Goal: Information Seeking & Learning: Learn about a topic

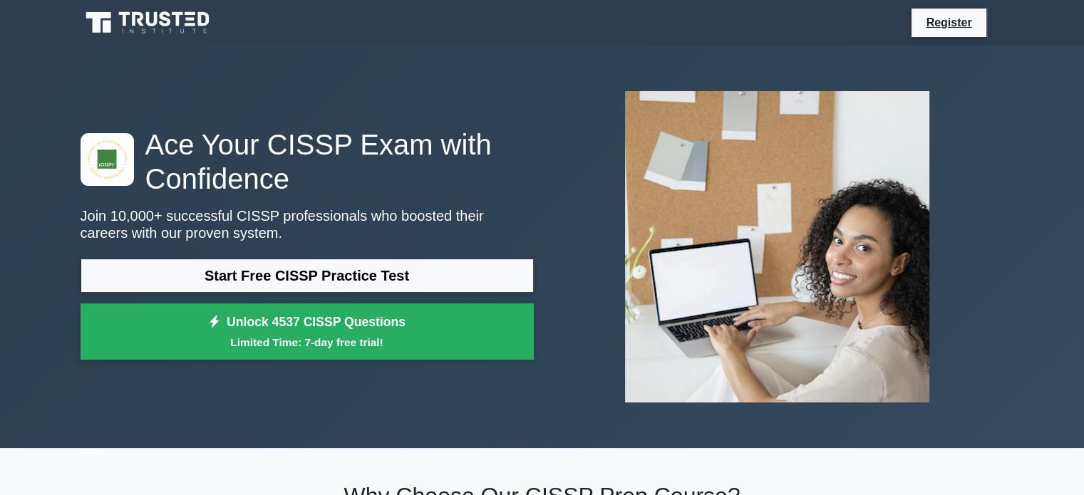
drag, startPoint x: 1094, startPoint y: 251, endPoint x: 989, endPoint y: 255, distance: 105.6
click at [989, 255] on div at bounding box center [778, 247] width 471 height 334
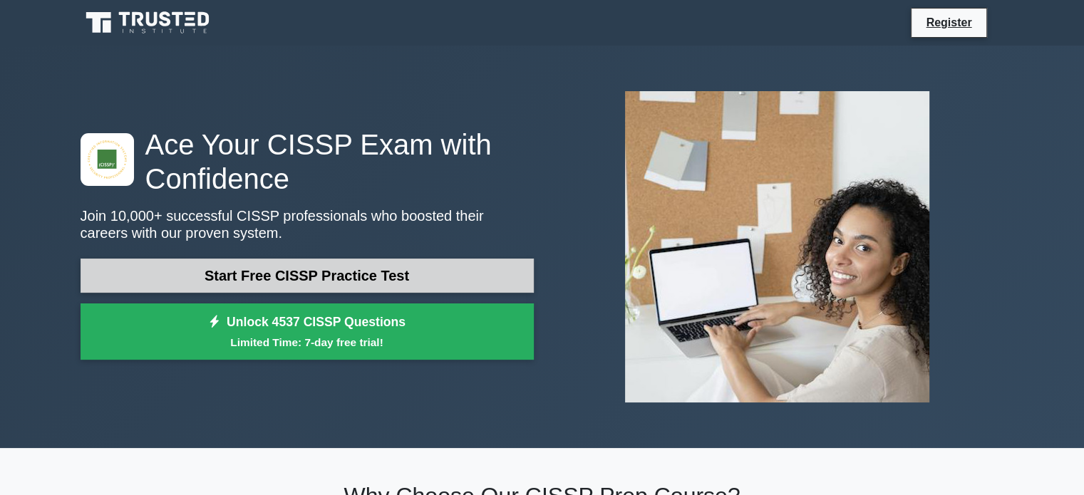
click at [402, 274] on link "Start Free CISSP Practice Test" at bounding box center [307, 276] width 453 height 34
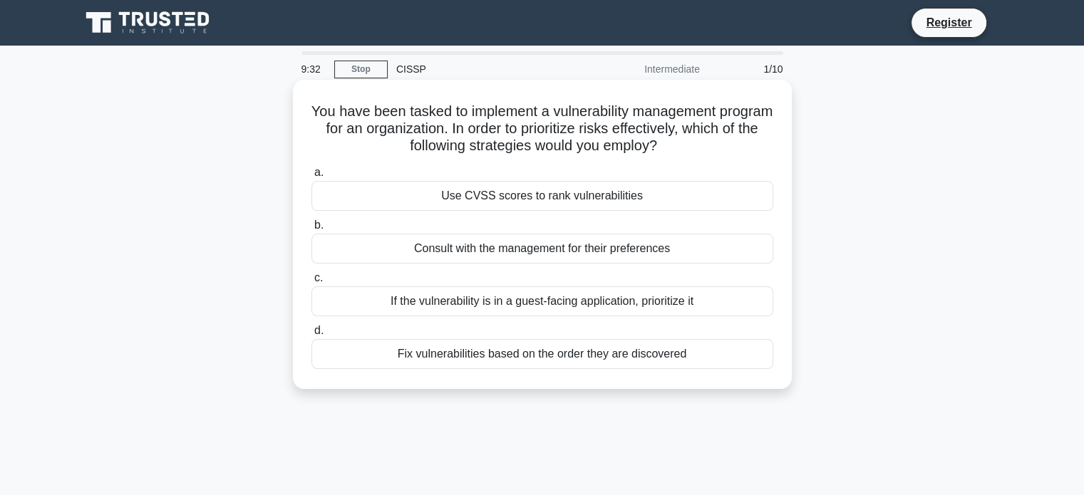
click at [539, 260] on div "Consult with the management for their preferences" at bounding box center [543, 249] width 462 height 30
click at [312, 230] on input "b. Consult with the management for their preferences" at bounding box center [312, 225] width 0 height 9
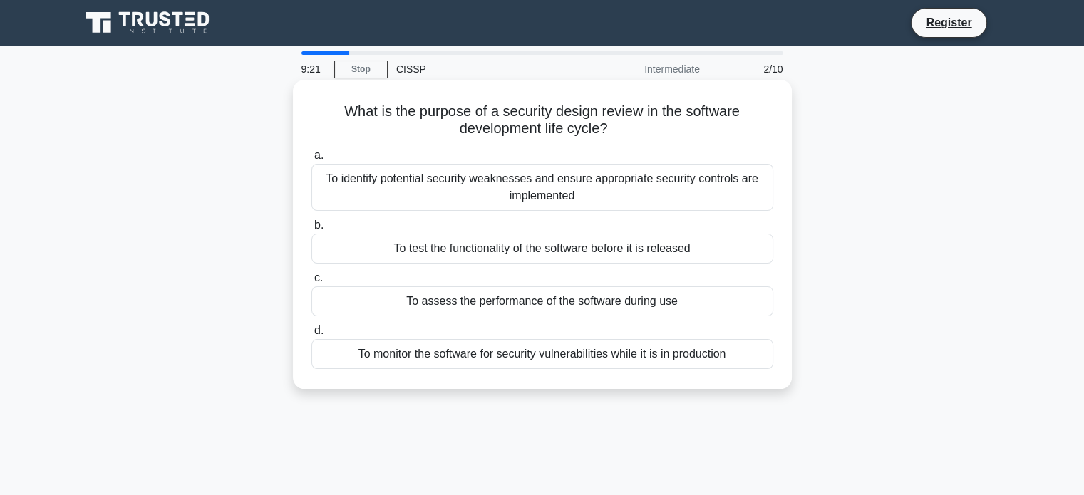
click at [548, 202] on div "To identify potential security weaknesses and ensure appropriate security contr…" at bounding box center [543, 187] width 462 height 47
click at [312, 160] on input "a. To identify potential security weaknesses and ensure appropriate security co…" at bounding box center [312, 155] width 0 height 9
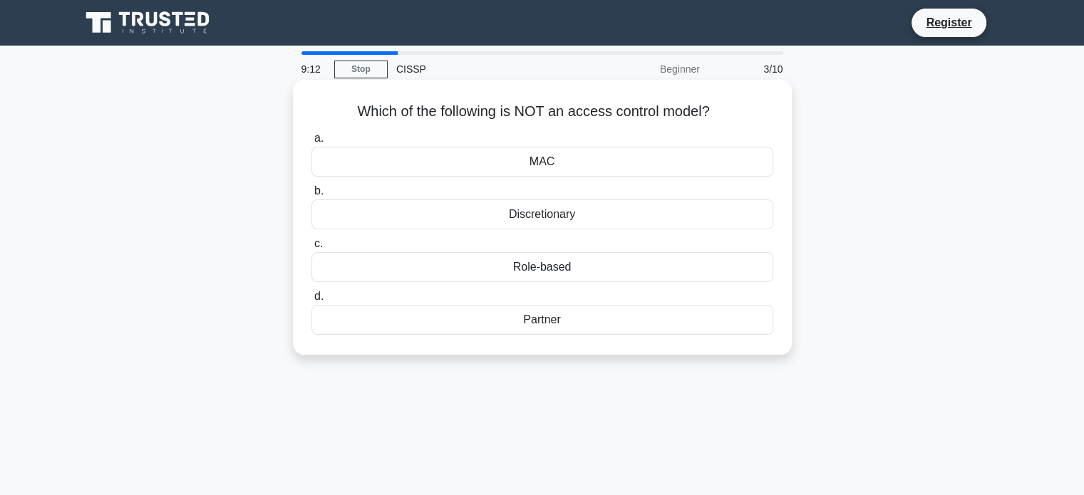
click at [591, 170] on div "MAC" at bounding box center [543, 162] width 462 height 30
click at [312, 143] on input "a. MAC" at bounding box center [312, 138] width 0 height 9
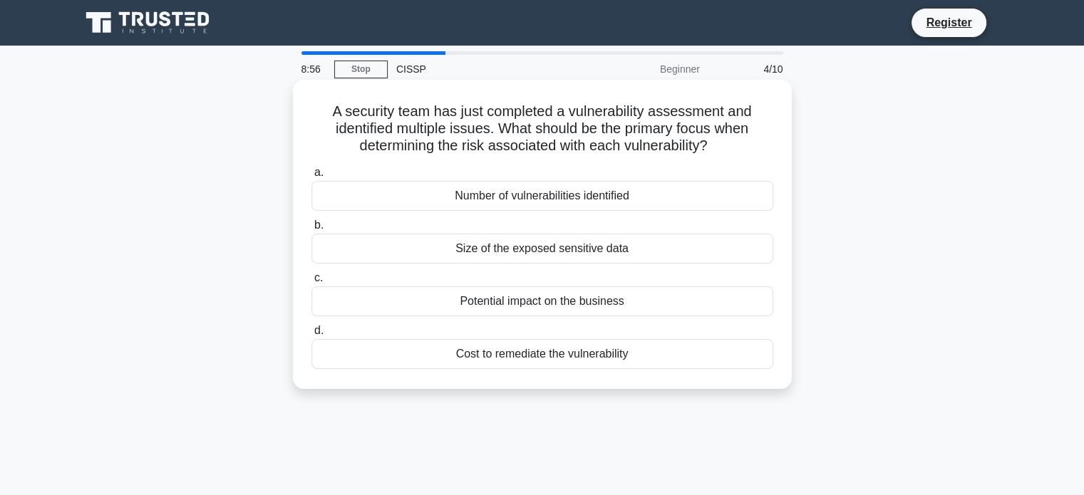
click at [590, 302] on div "Potential impact on the business" at bounding box center [543, 302] width 462 height 30
click at [312, 283] on input "c. Potential impact on the business" at bounding box center [312, 278] width 0 height 9
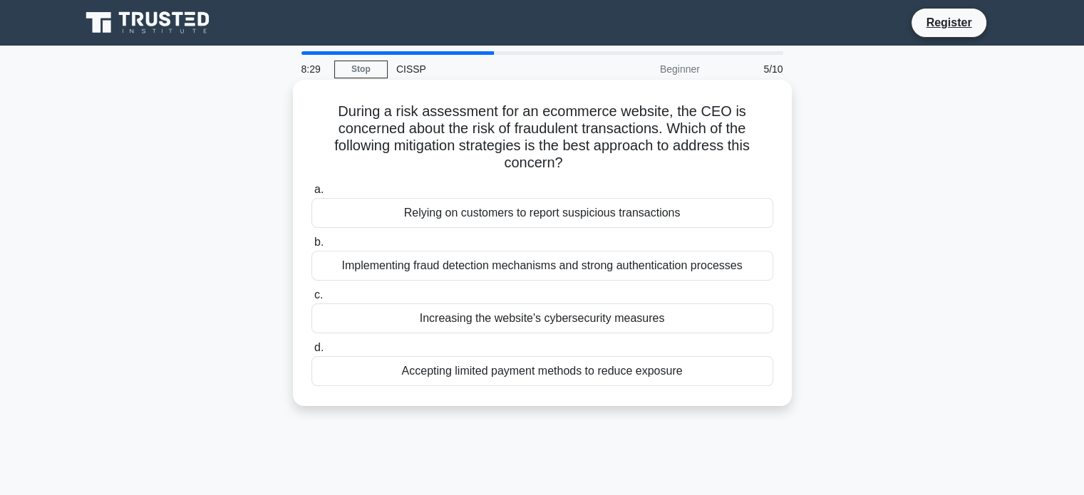
click at [627, 270] on div "Implementing fraud detection mechanisms and strong authentication processes" at bounding box center [543, 266] width 462 height 30
click at [312, 247] on input "b. Implementing fraud detection mechanisms and strong authentication processes" at bounding box center [312, 242] width 0 height 9
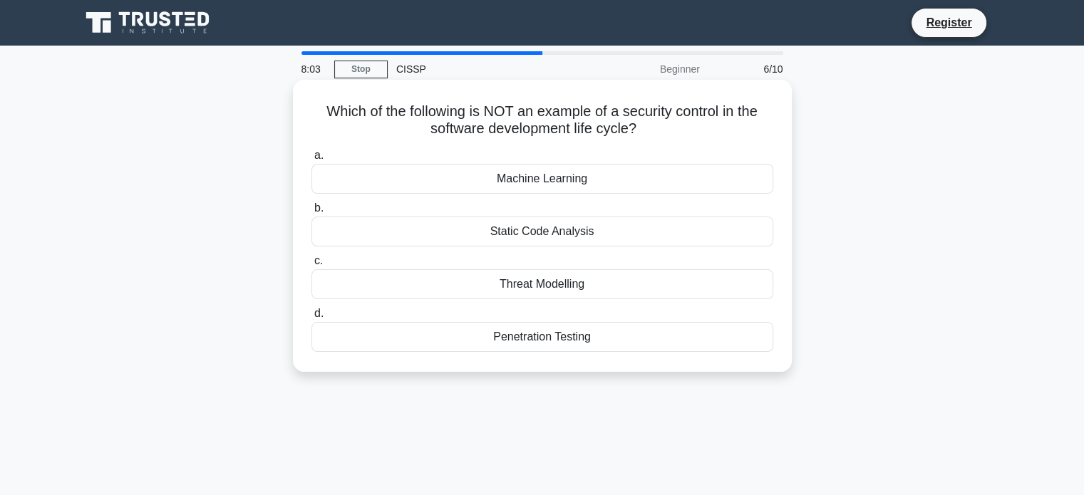
click at [620, 185] on div "Machine Learning" at bounding box center [543, 179] width 462 height 30
click at [312, 160] on input "a. Machine Learning" at bounding box center [312, 155] width 0 height 9
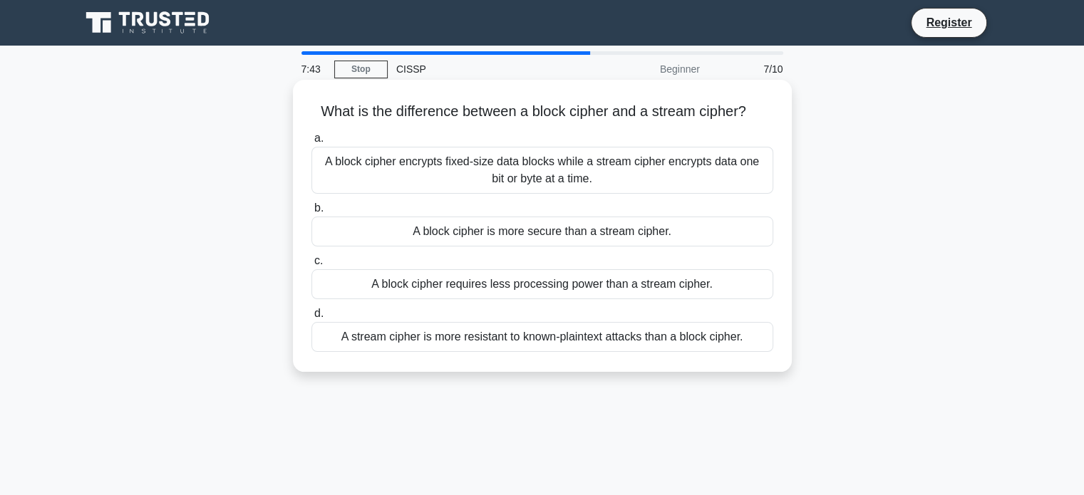
click at [580, 190] on div "A block cipher encrypts fixed-size data blocks while a stream cipher encrypts d…" at bounding box center [543, 170] width 462 height 47
click at [312, 143] on input "a. A block cipher encrypts fixed-size data blocks while a stream cipher encrypt…" at bounding box center [312, 138] width 0 height 9
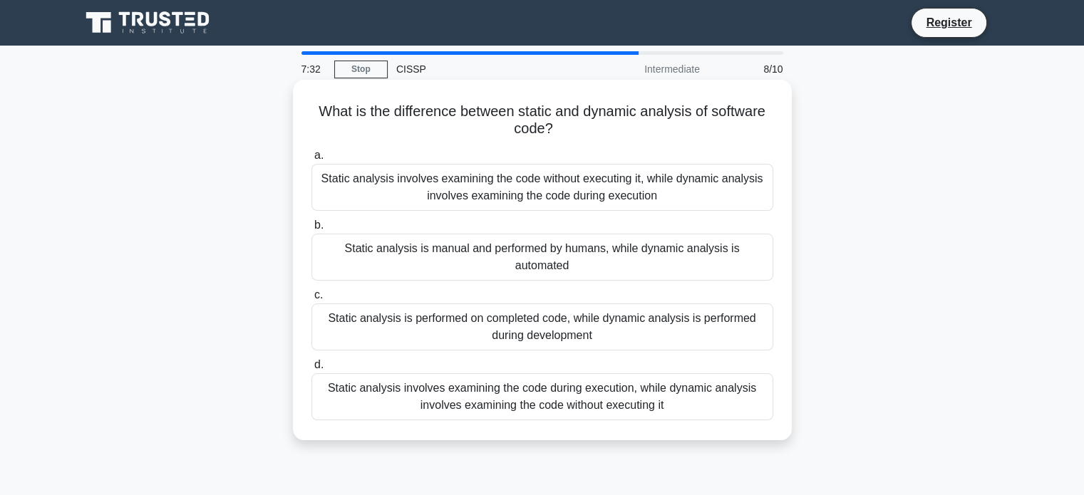
drag, startPoint x: 548, startPoint y: 135, endPoint x: 572, endPoint y: 136, distance: 25.0
click at [572, 136] on h5 "What is the difference between static and dynamic analysis of software code? .s…" at bounding box center [542, 121] width 465 height 36
click at [567, 136] on icon ".spinner_0XTQ{transform-origin:center;animation:spinner_y6GP .75s linear infini…" at bounding box center [561, 129] width 17 height 17
drag, startPoint x: 545, startPoint y: 127, endPoint x: 558, endPoint y: 128, distance: 12.9
click at [558, 128] on h5 "What is the difference between static and dynamic analysis of software code? .s…" at bounding box center [542, 121] width 465 height 36
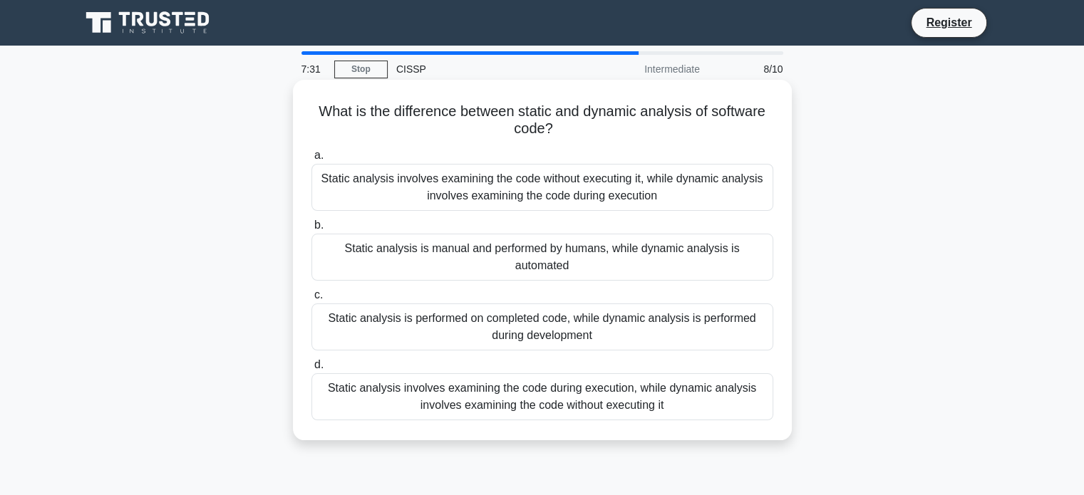
click at [558, 128] on icon ".spinner_0XTQ{transform-origin:center;animation:spinner_y6GP .75s linear infini…" at bounding box center [561, 129] width 17 height 17
drag, startPoint x: 542, startPoint y: 128, endPoint x: 555, endPoint y: 130, distance: 13.0
click at [555, 130] on h5 "What is the difference between static and dynamic analysis of software code? .s…" at bounding box center [542, 121] width 465 height 36
click at [555, 130] on icon ".spinner_0XTQ{transform-origin:center;animation:spinner_y6GP .75s linear infini…" at bounding box center [561, 129] width 17 height 17
click at [568, 202] on div "Static analysis involves examining the code without executing it, while dynamic…" at bounding box center [543, 187] width 462 height 47
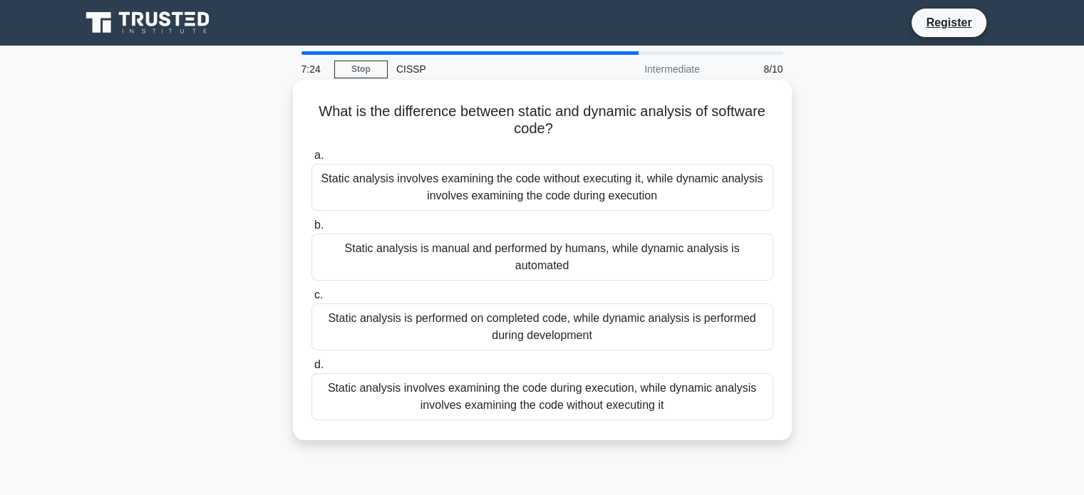
click at [312, 160] on input "a. Static analysis involves examining the code without executing it, while dyna…" at bounding box center [312, 155] width 0 height 9
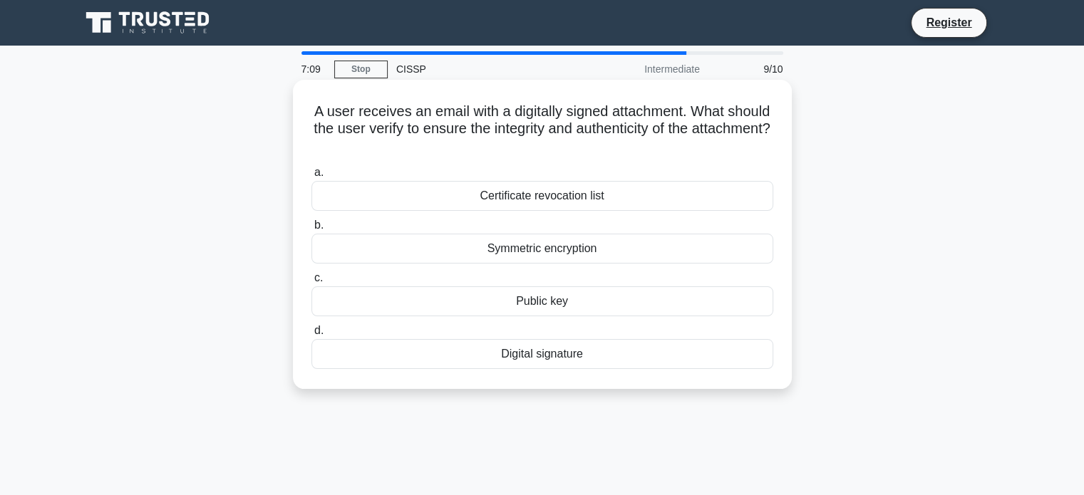
click at [588, 363] on div "Digital signature" at bounding box center [543, 354] width 462 height 30
click at [312, 336] on input "d. Digital signature" at bounding box center [312, 331] width 0 height 9
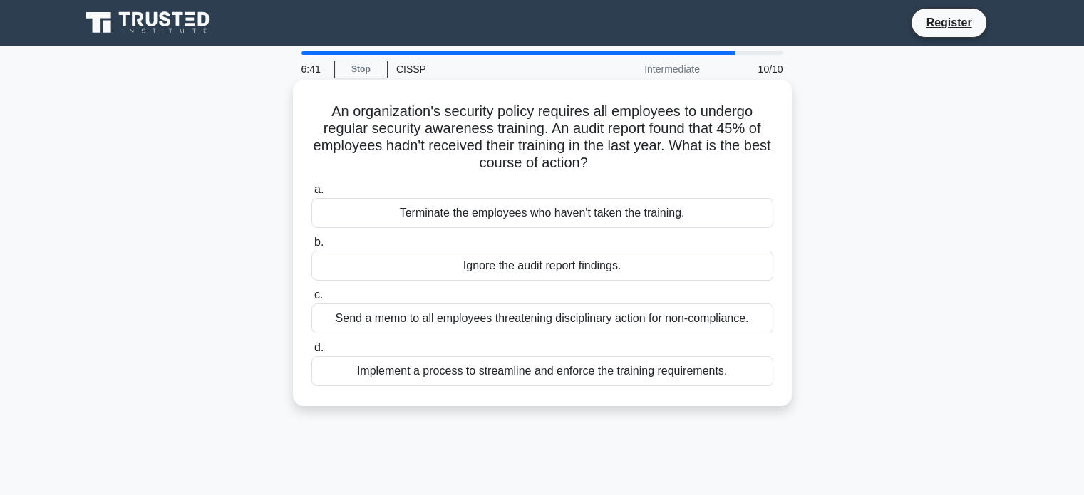
click at [642, 222] on div "Terminate the employees who haven't taken the training." at bounding box center [543, 213] width 462 height 30
click at [312, 195] on input "a. Terminate the employees who haven't taken the training." at bounding box center [312, 189] width 0 height 9
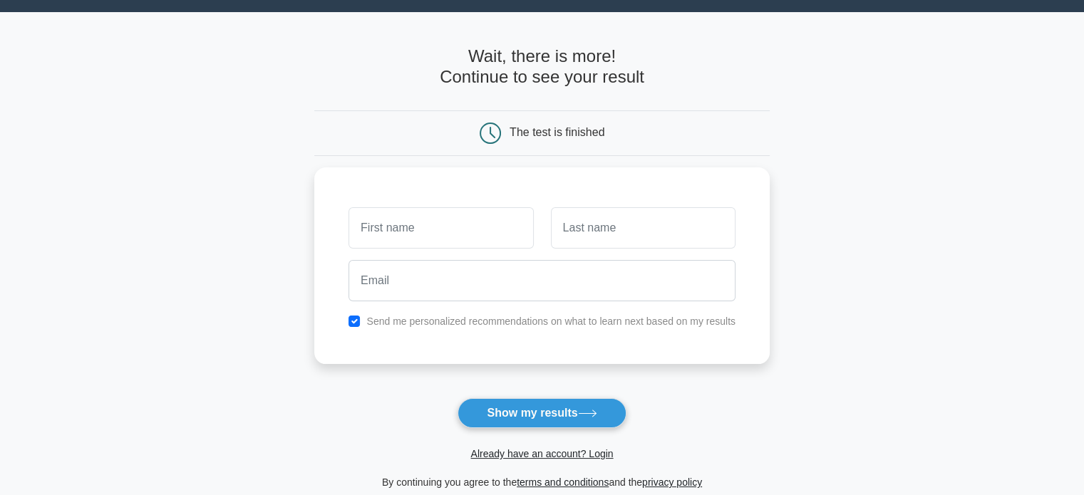
scroll to position [214, 0]
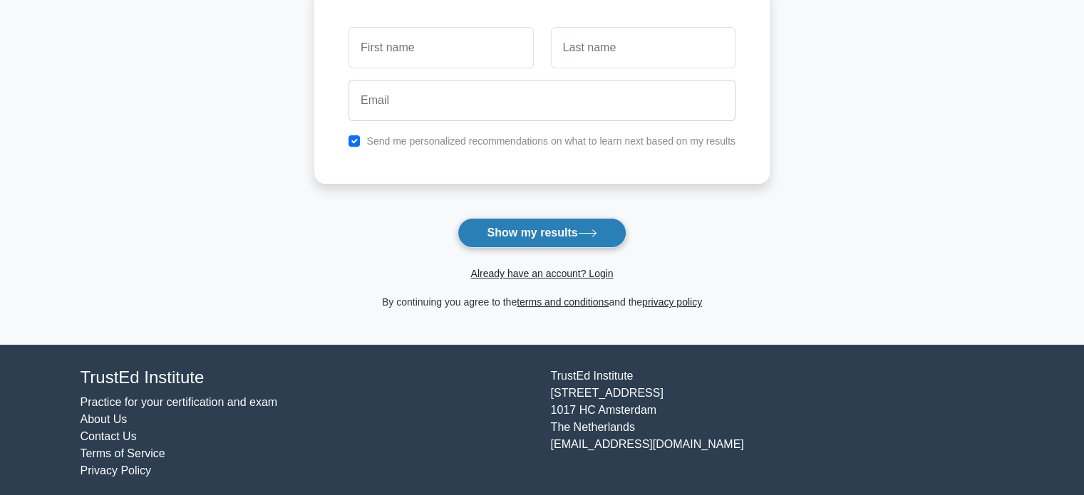
click at [575, 226] on button "Show my results" at bounding box center [542, 233] width 168 height 30
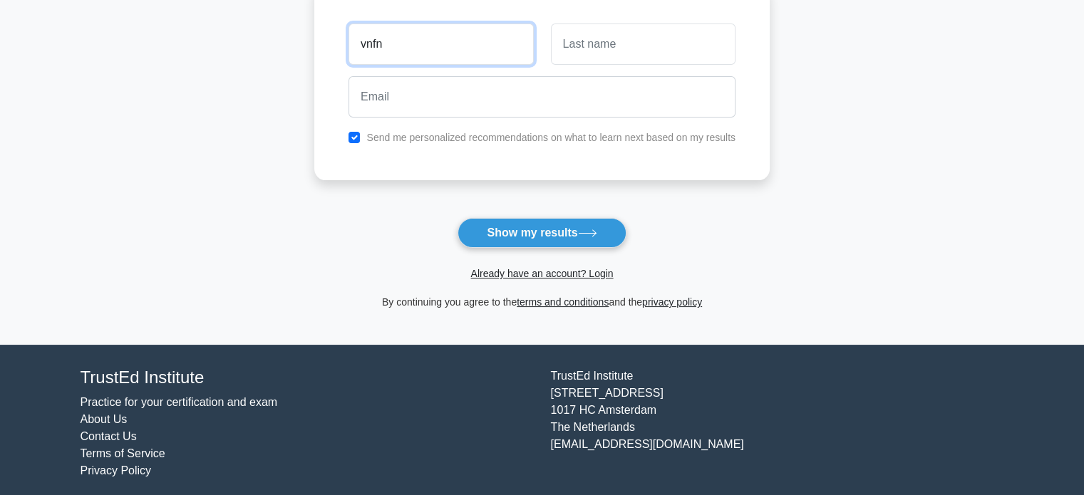
type input "vnfn"
click at [674, 26] on input "text" at bounding box center [643, 44] width 185 height 41
type input "gnfgmfhm"
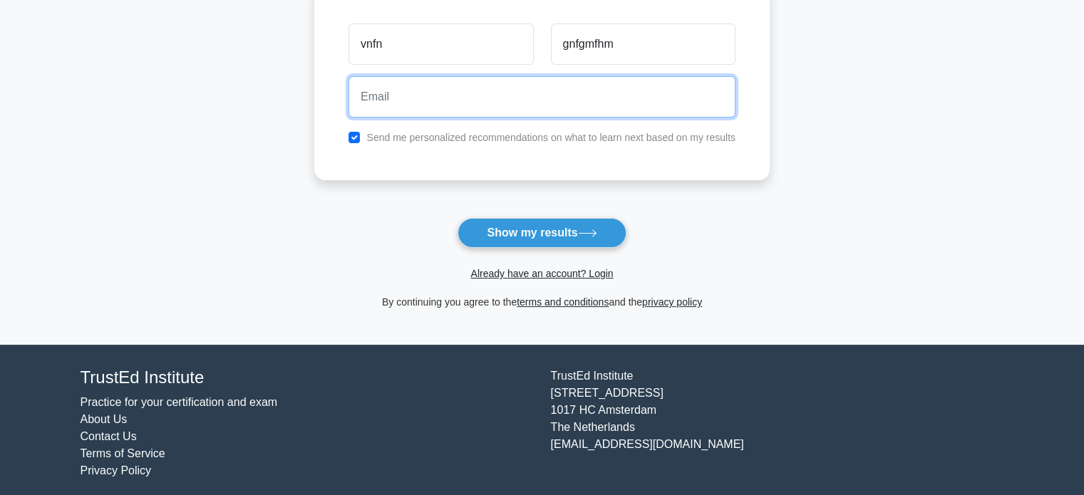
click at [592, 98] on input "email" at bounding box center [542, 96] width 387 height 41
click at [421, 93] on input "gbncmb" at bounding box center [542, 96] width 387 height 41
type input "gbncmbvbv@mail.ru"
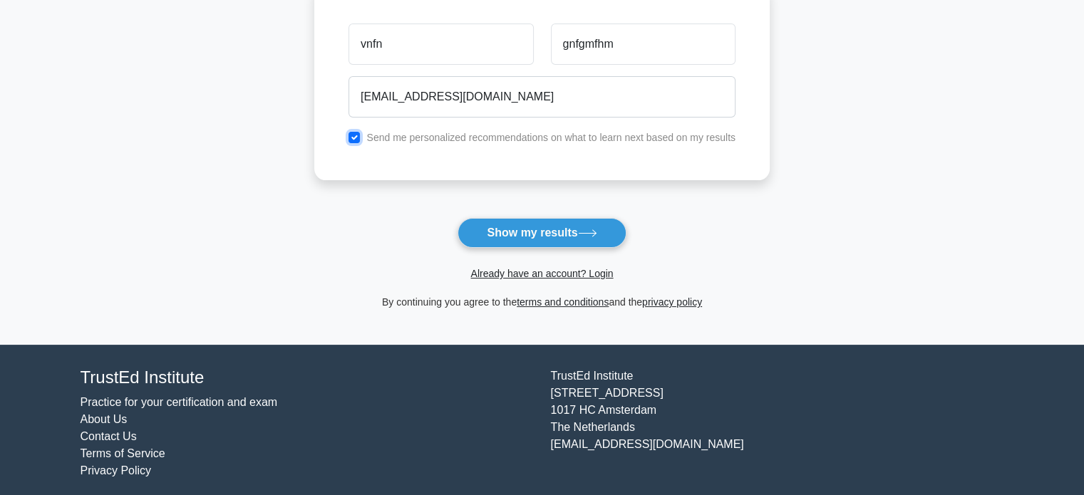
click at [354, 139] on input "checkbox" at bounding box center [354, 137] width 11 height 11
checkbox input "false"
click at [514, 250] on div "Already have an account? Login" at bounding box center [542, 265] width 456 height 34
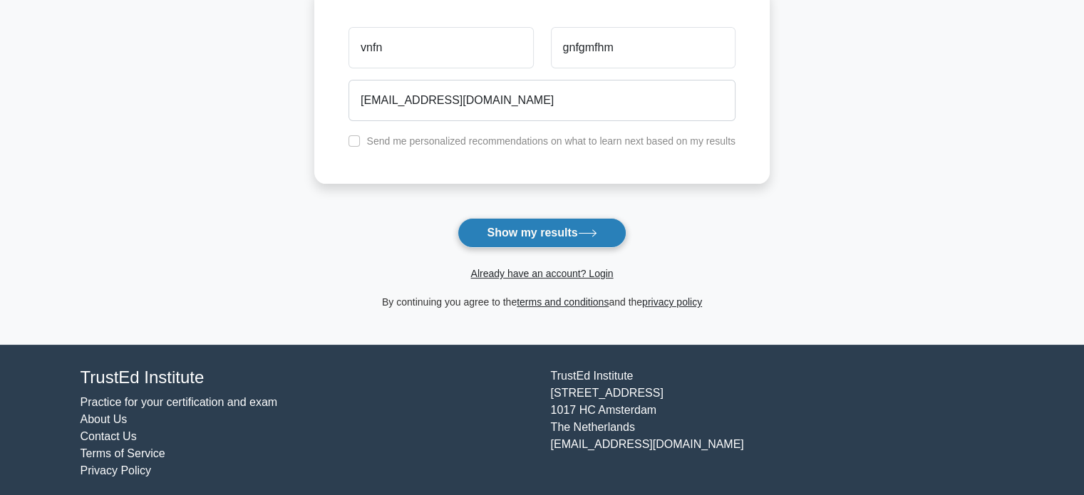
click at [522, 241] on button "Show my results" at bounding box center [542, 233] width 168 height 30
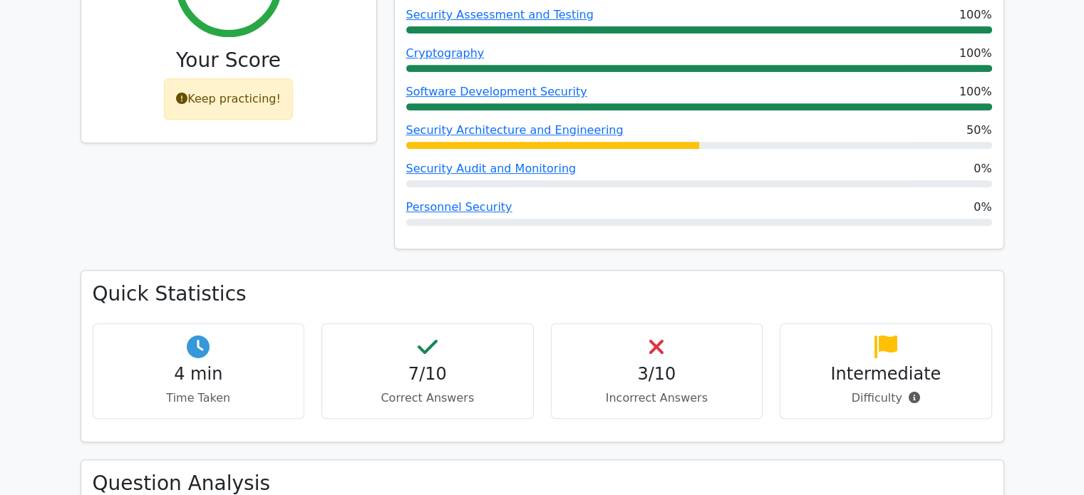
scroll to position [642, 0]
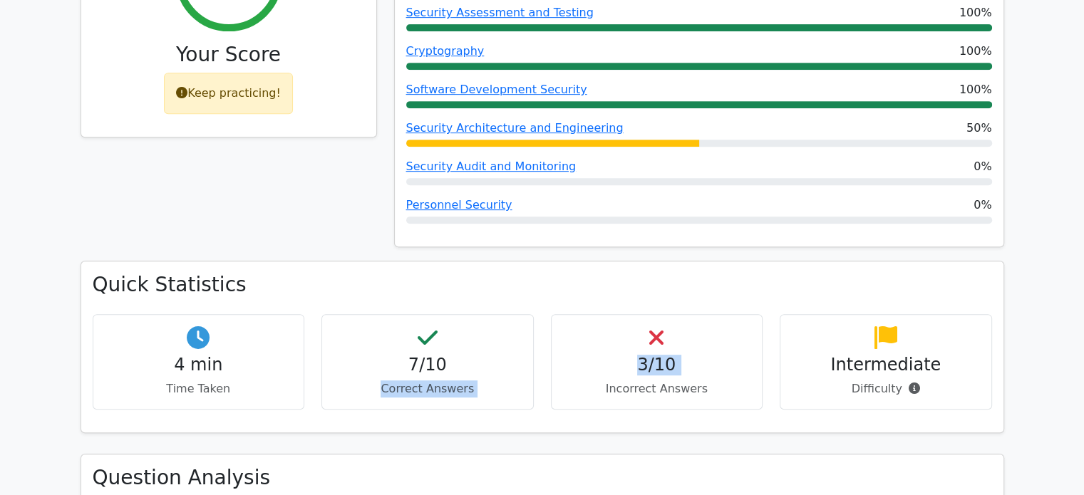
drag, startPoint x: 488, startPoint y: 361, endPoint x: 597, endPoint y: 377, distance: 110.2
click at [597, 377] on div "4 min Time Taken 7/10 Correct Answers 3/10 Incorrect Answers Intermediate" at bounding box center [542, 368] width 917 height 108
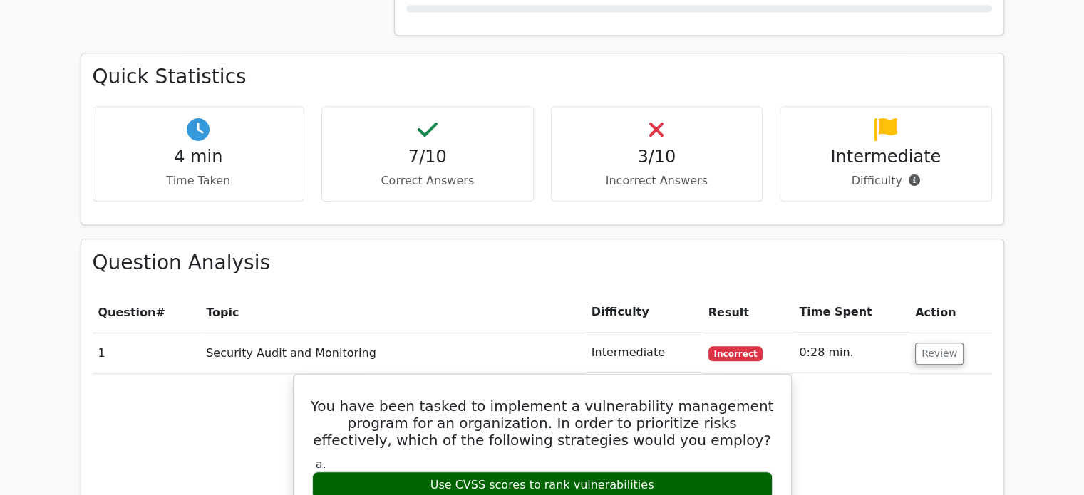
scroll to position [856, 0]
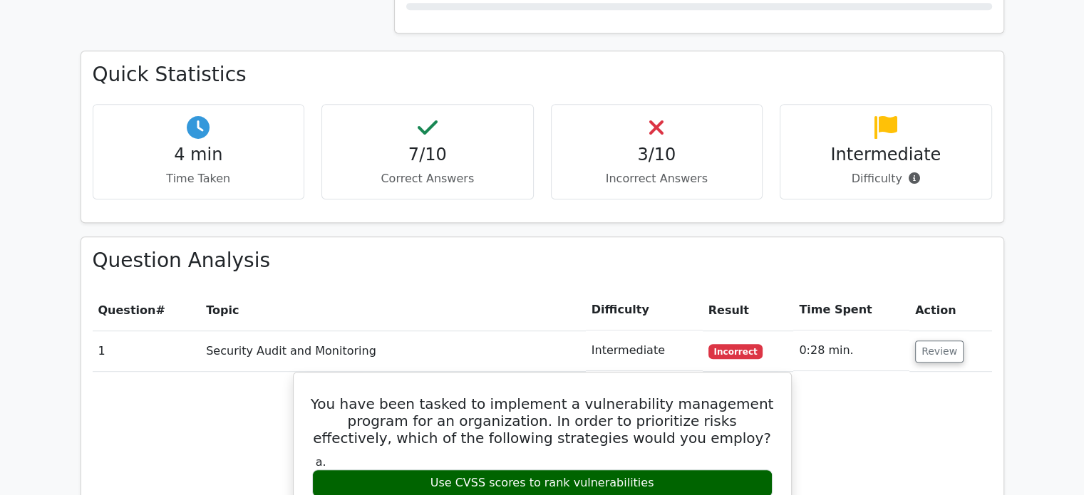
drag, startPoint x: 719, startPoint y: 314, endPoint x: 802, endPoint y: 317, distance: 83.4
click at [802, 331] on tr "1 Security Audit and Monitoring Intermediate Incorrect 0:28 min. Review" at bounding box center [543, 351] width 900 height 41
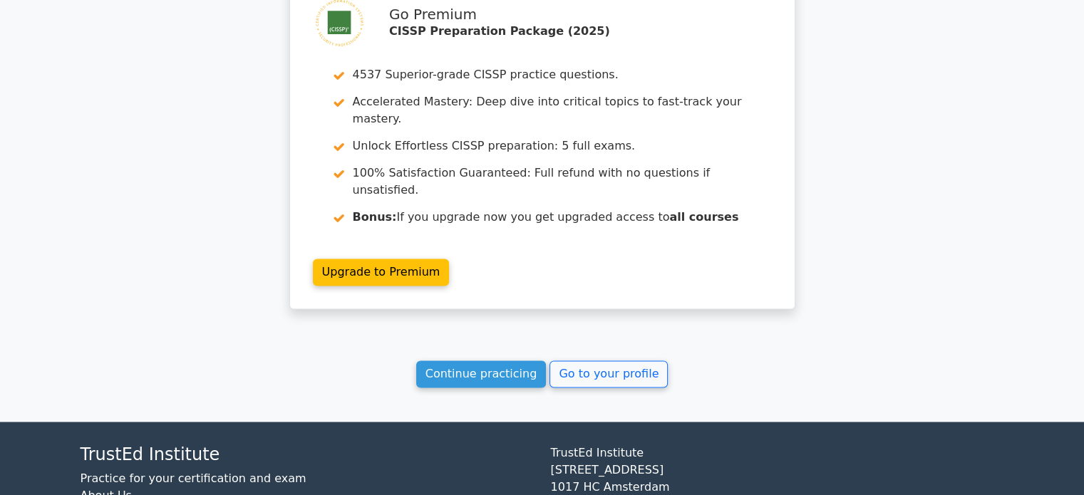
scroll to position [2134, 0]
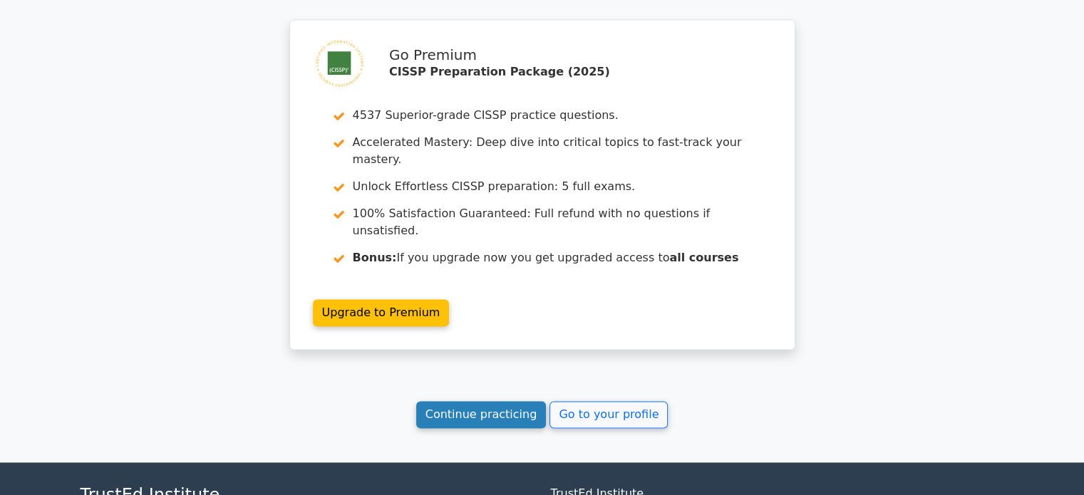
click at [494, 401] on link "Continue practicing" at bounding box center [481, 414] width 130 height 27
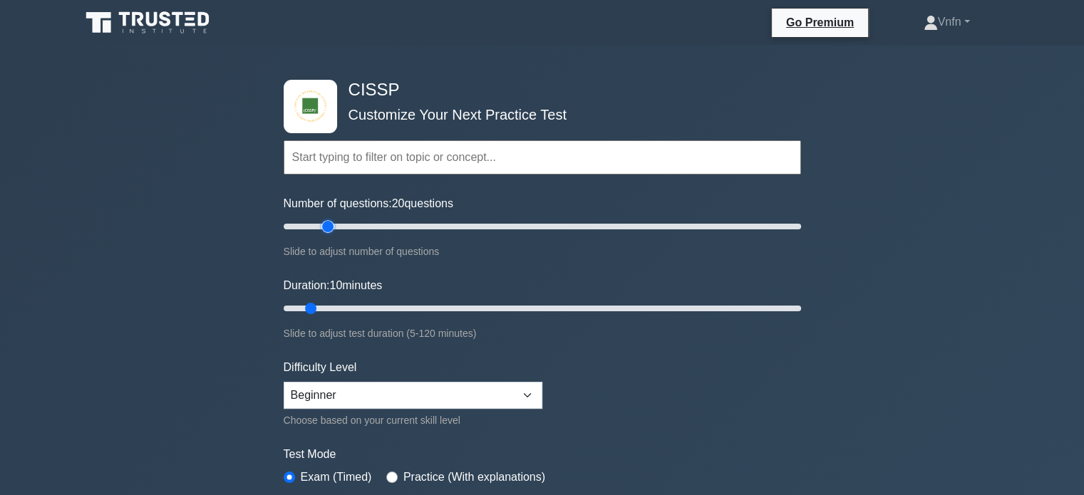
drag, startPoint x: 300, startPoint y: 221, endPoint x: 325, endPoint y: 222, distance: 25.0
type input "20"
click at [325, 222] on input "Number of questions: 20 questions" at bounding box center [543, 226] width 518 height 17
drag, startPoint x: 310, startPoint y: 306, endPoint x: 356, endPoint y: 303, distance: 46.4
type input "20"
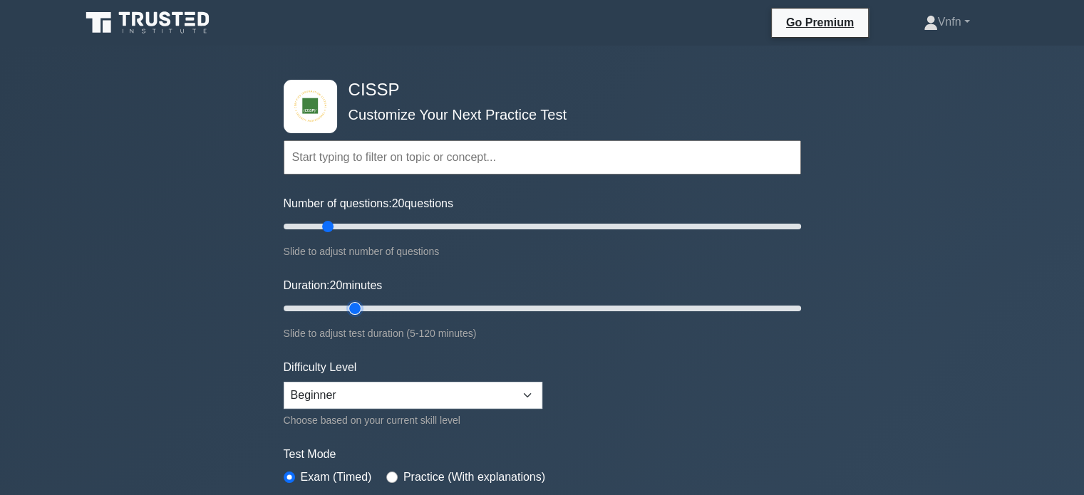
click at [356, 303] on input "Duration: 20 minutes" at bounding box center [543, 308] width 518 height 17
click at [499, 318] on div "Duration: 20 minutes Slide to adjust test duration (5-120 minutes)" at bounding box center [543, 309] width 518 height 65
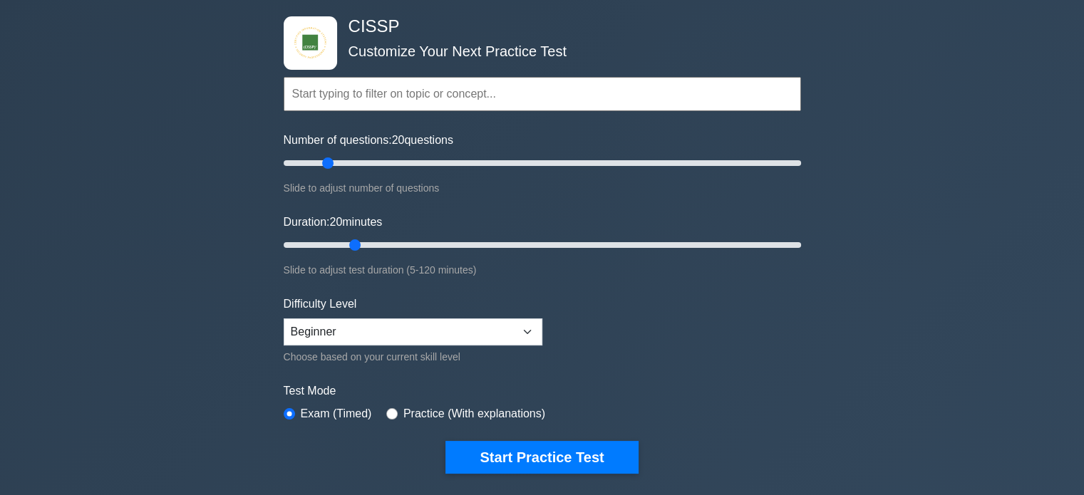
scroll to position [71, 0]
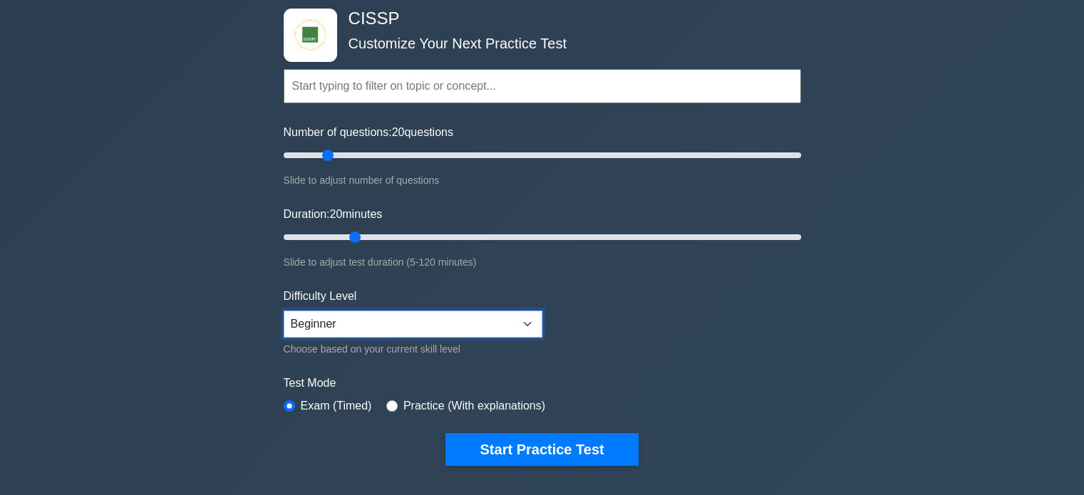
click at [332, 326] on select "Beginner Intermediate Expert" at bounding box center [413, 324] width 259 height 27
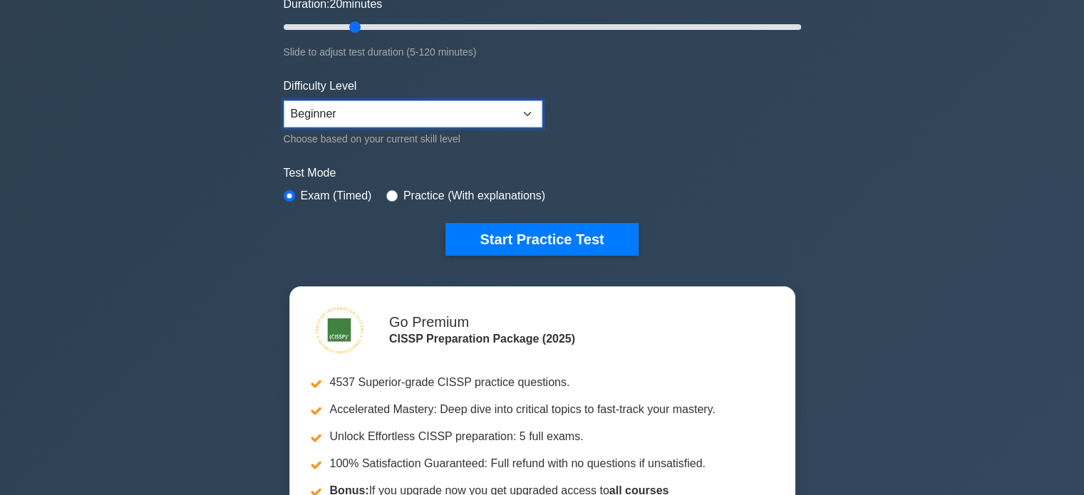
scroll to position [285, 0]
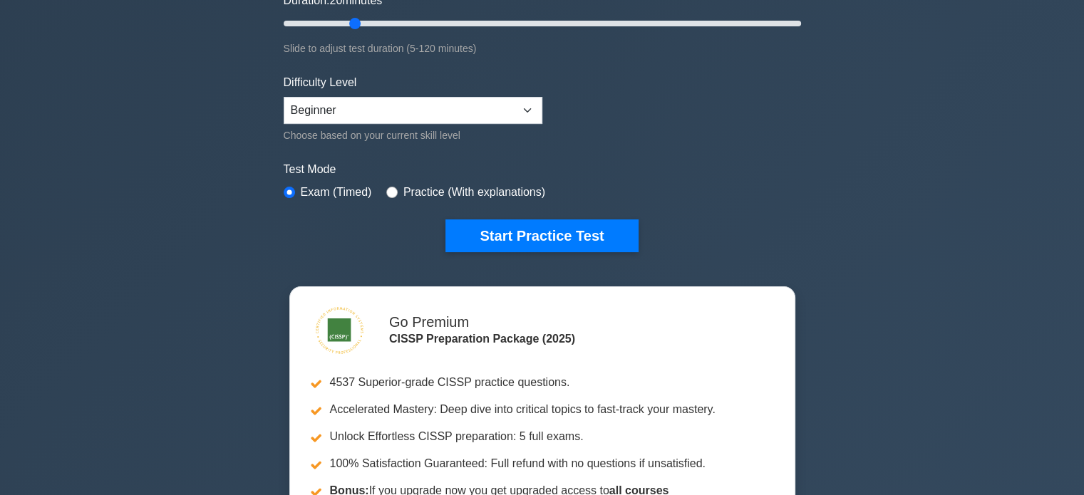
click at [404, 188] on label "Practice (With explanations)" at bounding box center [475, 192] width 142 height 17
click at [391, 190] on input "radio" at bounding box center [391, 192] width 11 height 11
radio input "true"
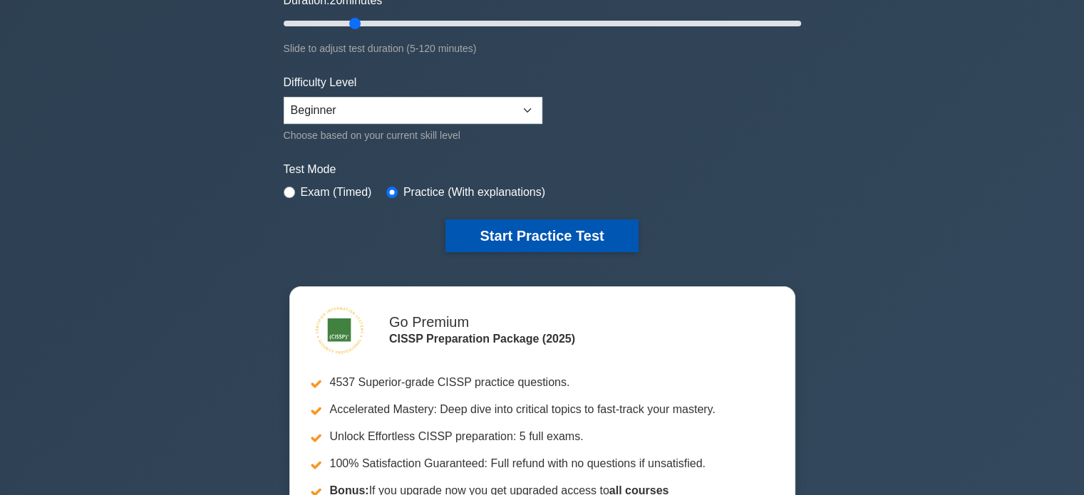
click at [473, 222] on button "Start Practice Test" at bounding box center [542, 236] width 192 height 33
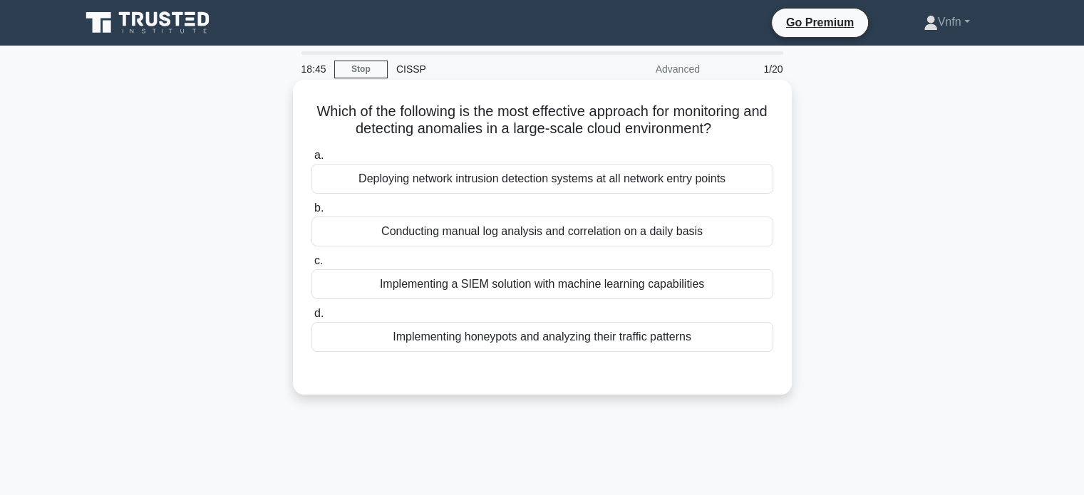
click at [545, 121] on h5 "Which of the following is the most effective approach for monitoring and detect…" at bounding box center [542, 121] width 465 height 36
click at [679, 345] on div "Implementing honeypots and analyzing their traffic patterns" at bounding box center [543, 337] width 462 height 30
click at [312, 319] on input "d. Implementing honeypots and analyzing their traffic patterns" at bounding box center [312, 313] width 0 height 9
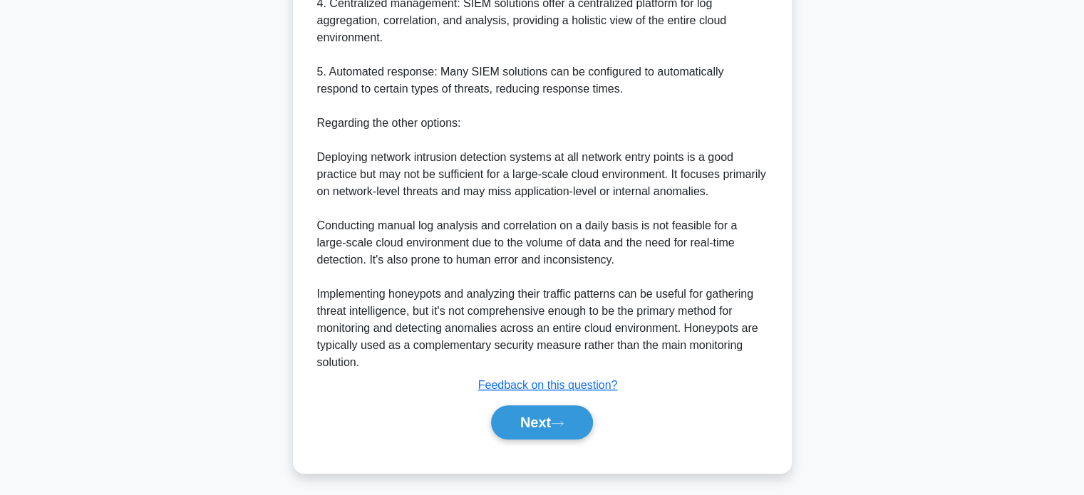
scroll to position [674, 0]
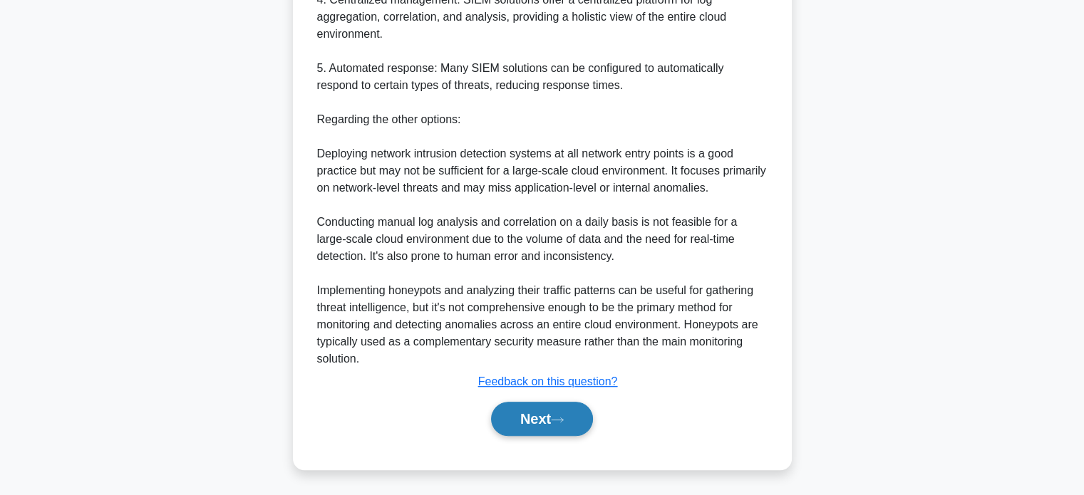
click at [554, 428] on button "Next" at bounding box center [542, 419] width 102 height 34
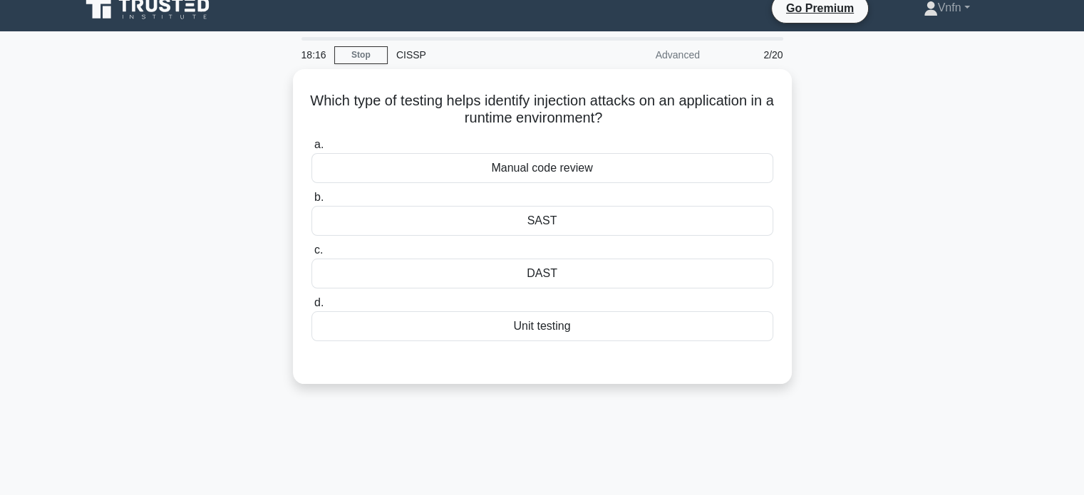
scroll to position [0, 0]
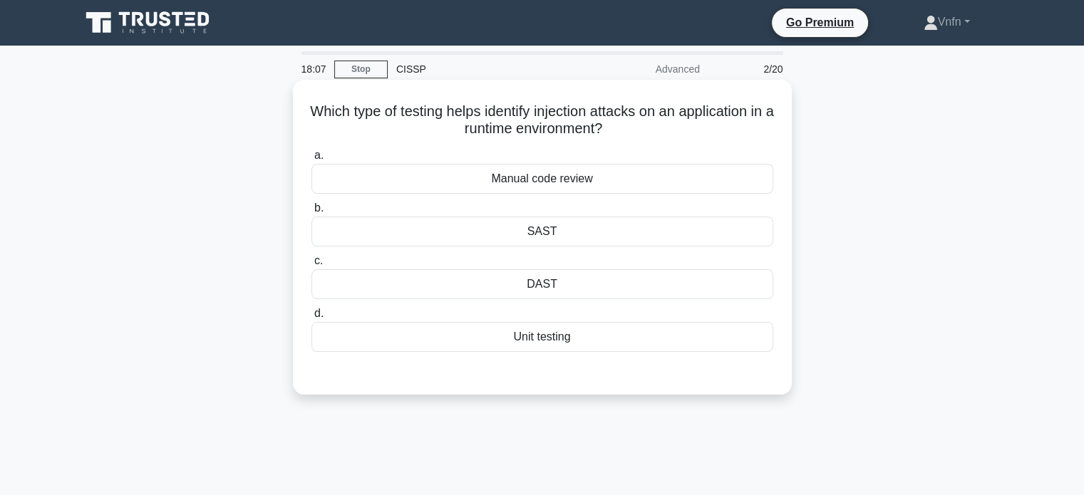
click at [561, 338] on div "Unit testing" at bounding box center [543, 337] width 462 height 30
click at [312, 319] on input "d. Unit testing" at bounding box center [312, 313] width 0 height 9
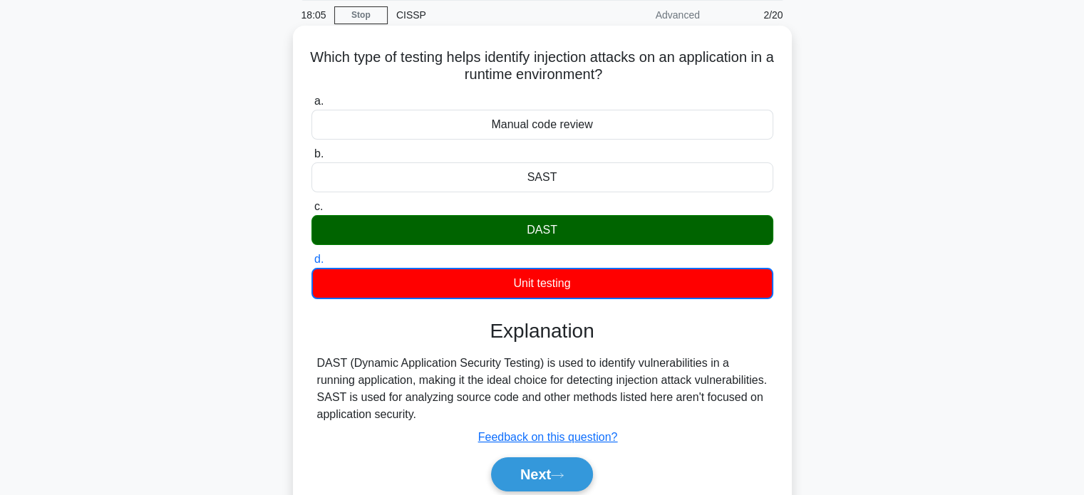
scroll to position [274, 0]
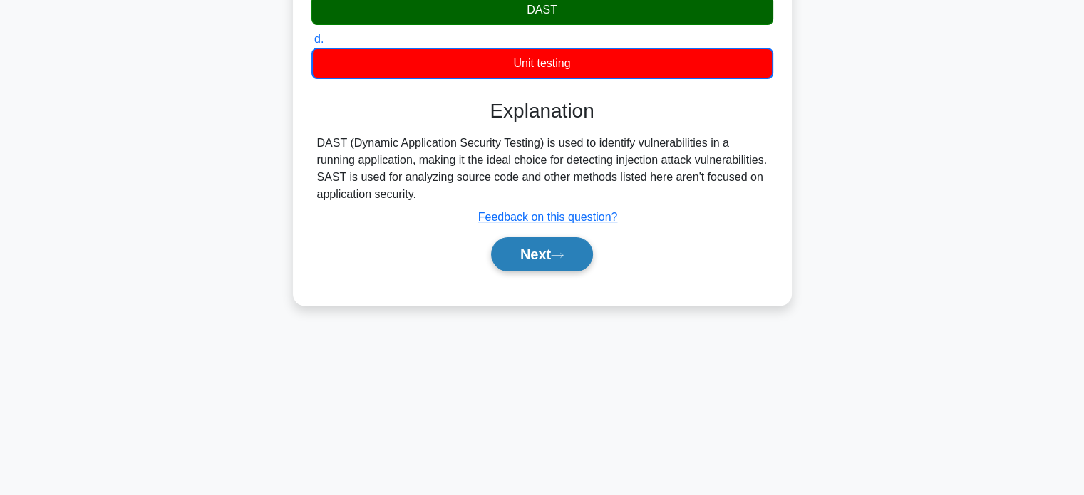
click at [563, 252] on icon at bounding box center [557, 256] width 13 height 8
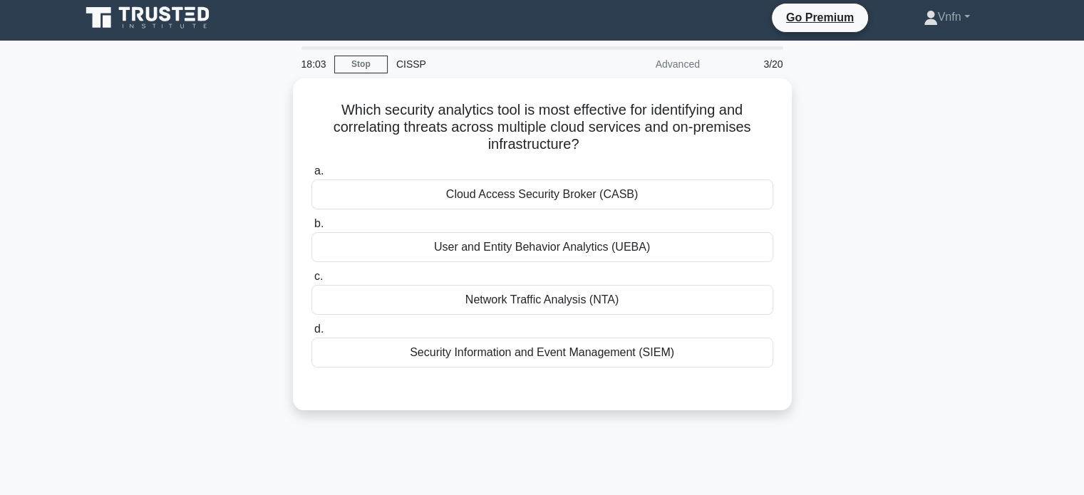
scroll to position [0, 0]
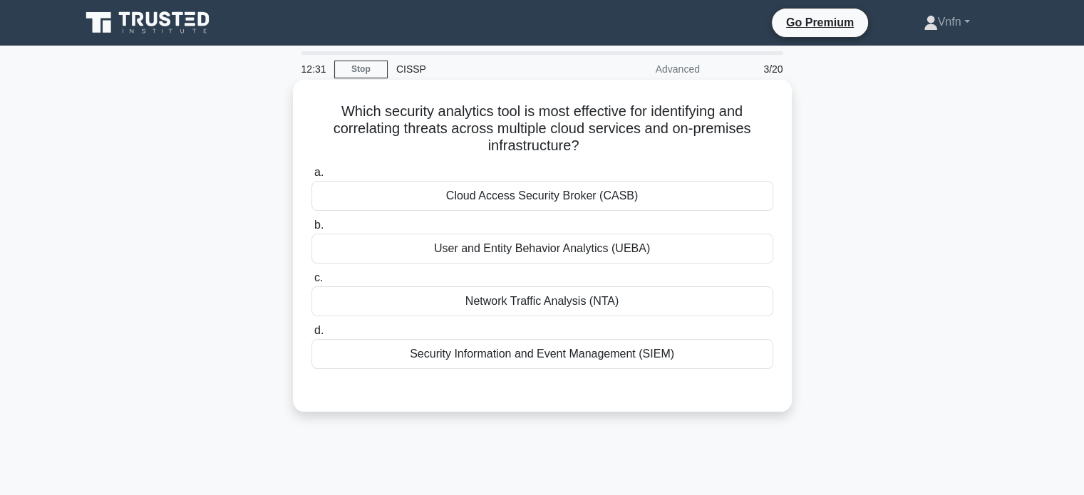
click at [625, 229] on label "b. User and Entity Behavior Analytics (UEBA)" at bounding box center [543, 240] width 462 height 47
click at [312, 229] on input "b. User and Entity Behavior Analytics (UEBA)" at bounding box center [312, 225] width 0 height 9
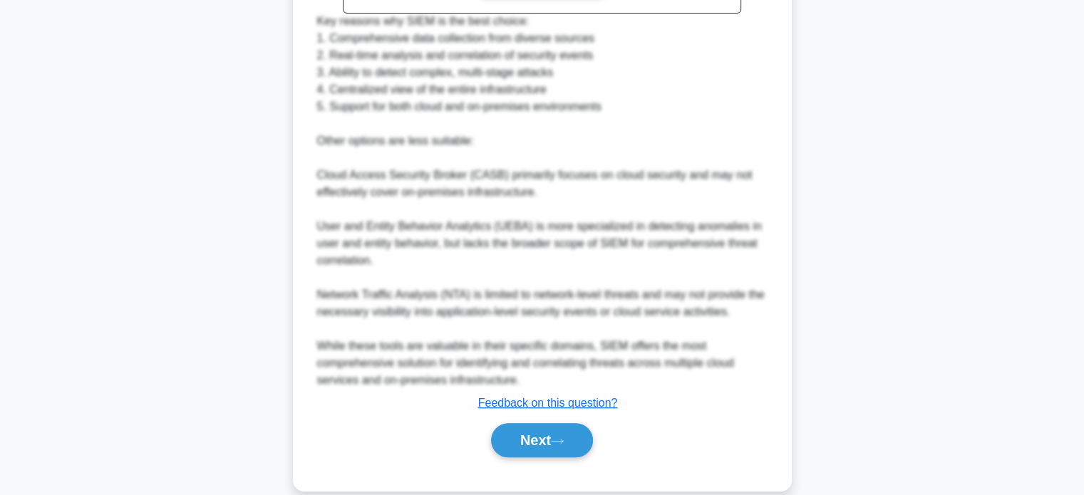
scroll to position [572, 0]
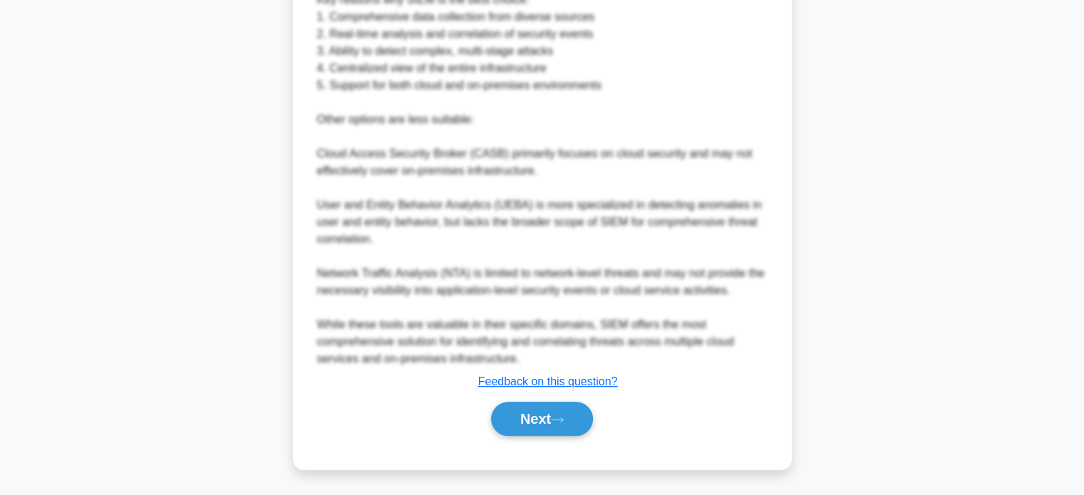
click at [608, 425] on div "Next" at bounding box center [543, 419] width 468 height 34
click at [585, 421] on button "Next" at bounding box center [542, 419] width 102 height 34
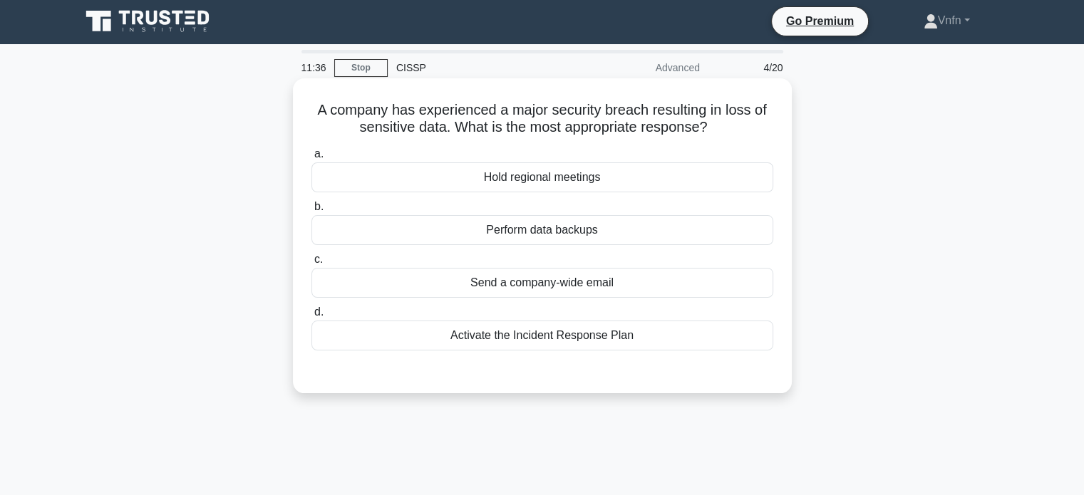
scroll to position [0, 0]
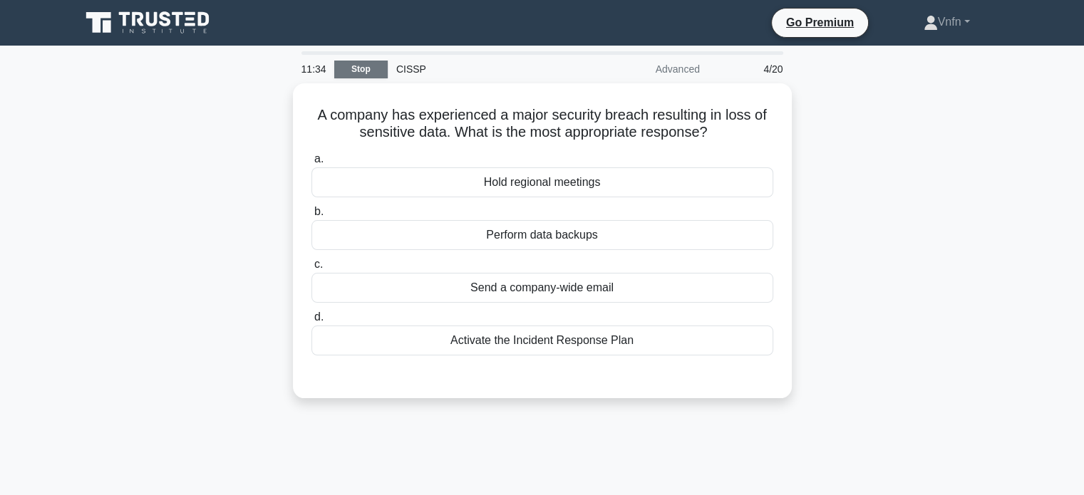
click at [376, 73] on link "Stop" at bounding box center [360, 70] width 53 height 18
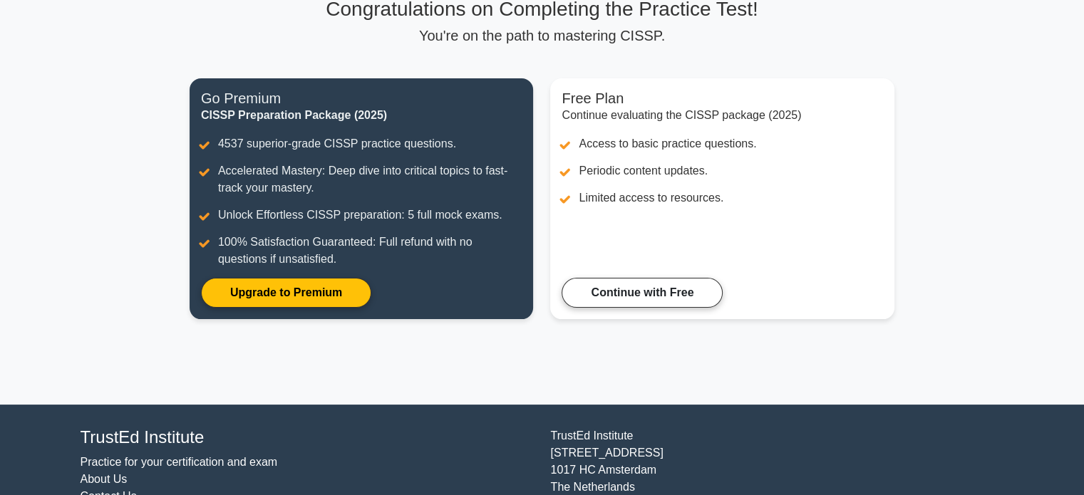
scroll to position [112, 0]
